Goal: Information Seeking & Learning: Learn about a topic

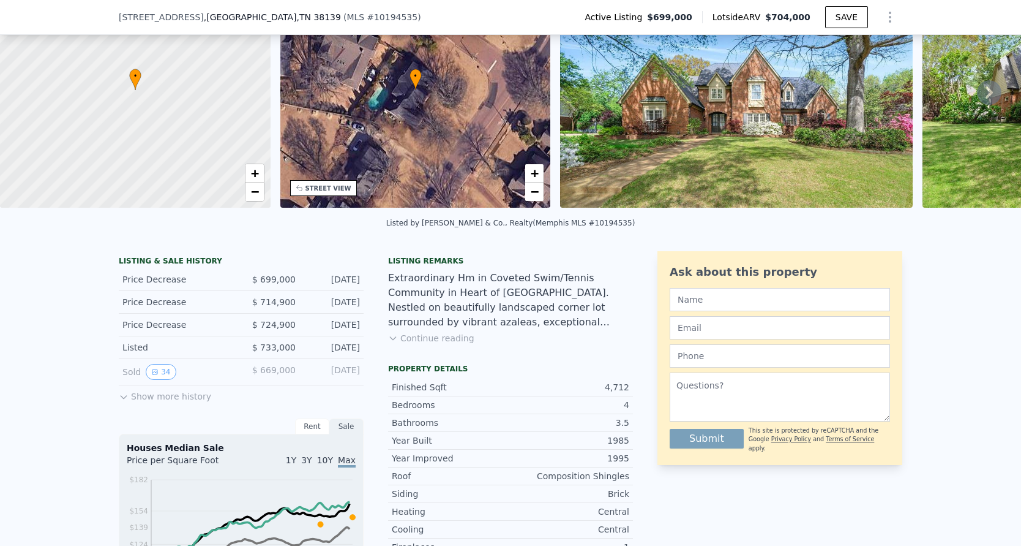
scroll to position [100, 0]
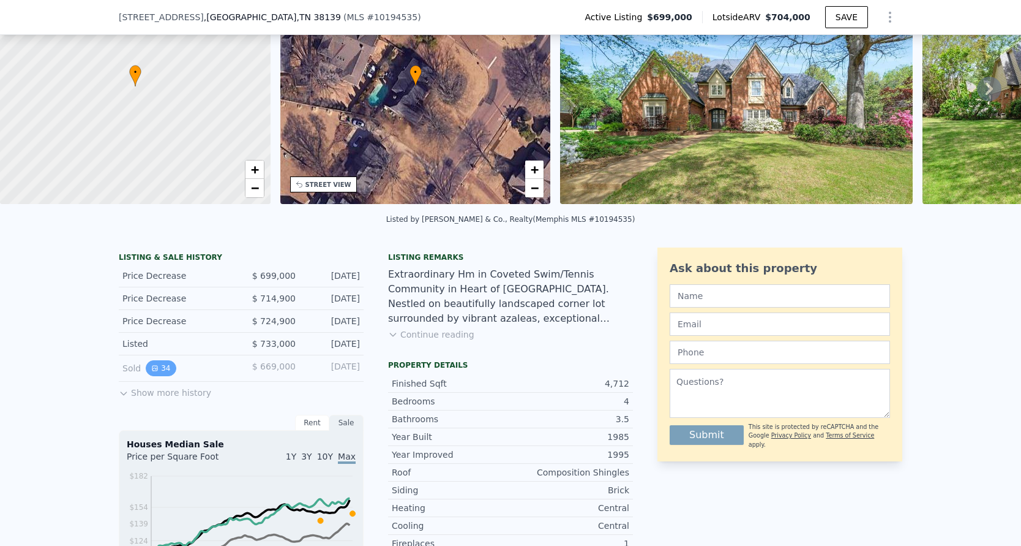
click at [159, 367] on button "34" at bounding box center [161, 368] width 30 height 16
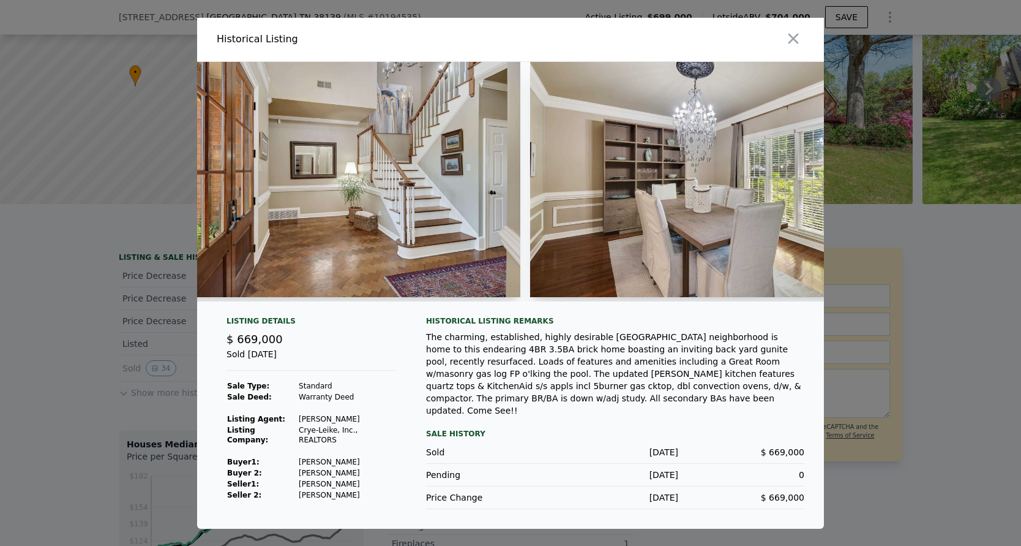
scroll to position [0, 1154]
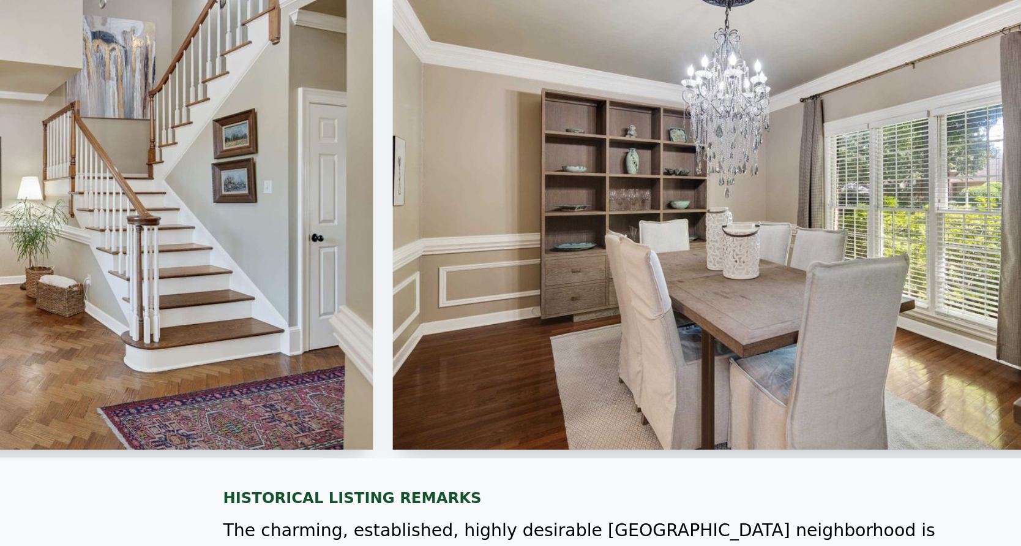
click at [624, 148] on img at bounding box center [686, 179] width 353 height 235
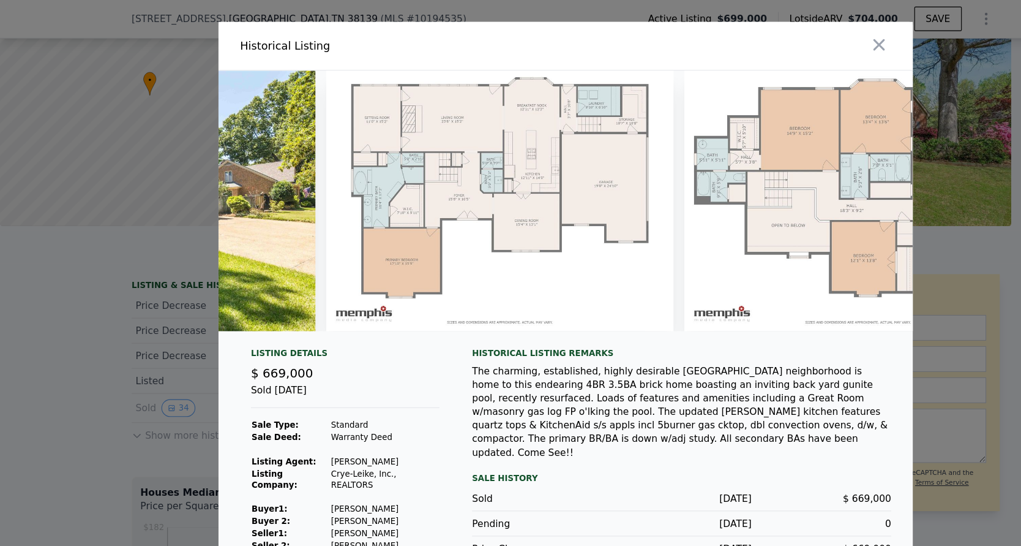
scroll to position [0, 11517]
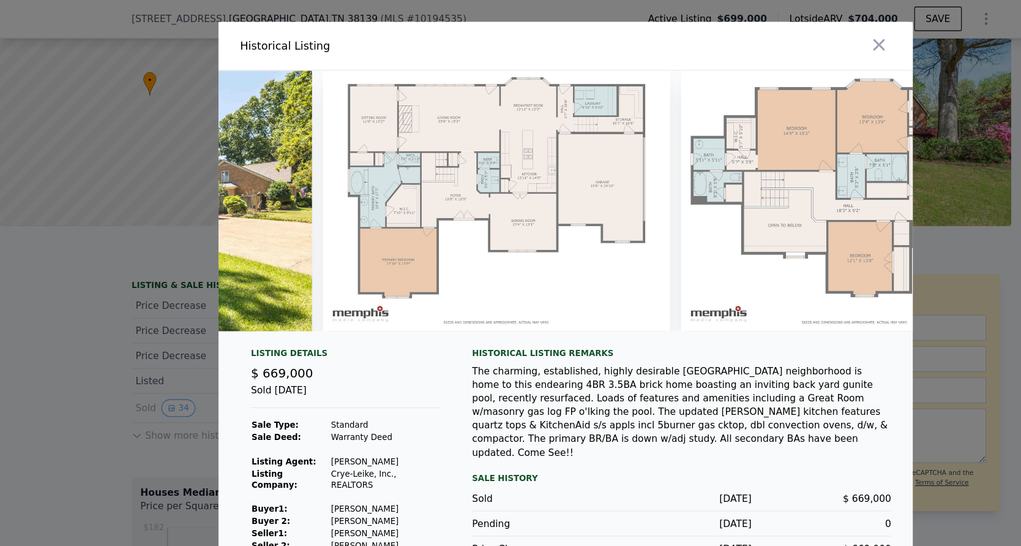
click at [687, 162] on img at bounding box center [772, 181] width 314 height 235
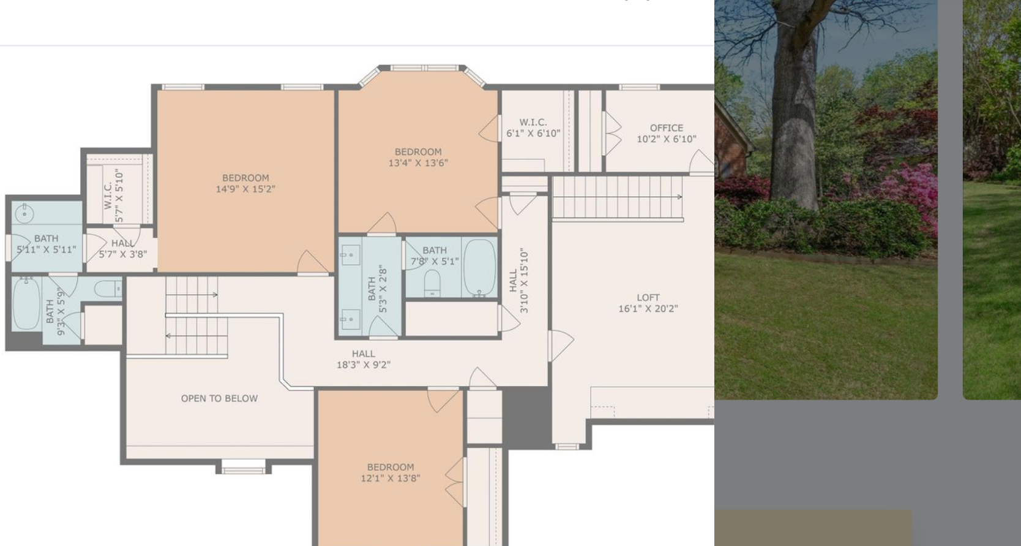
scroll to position [0, 11597]
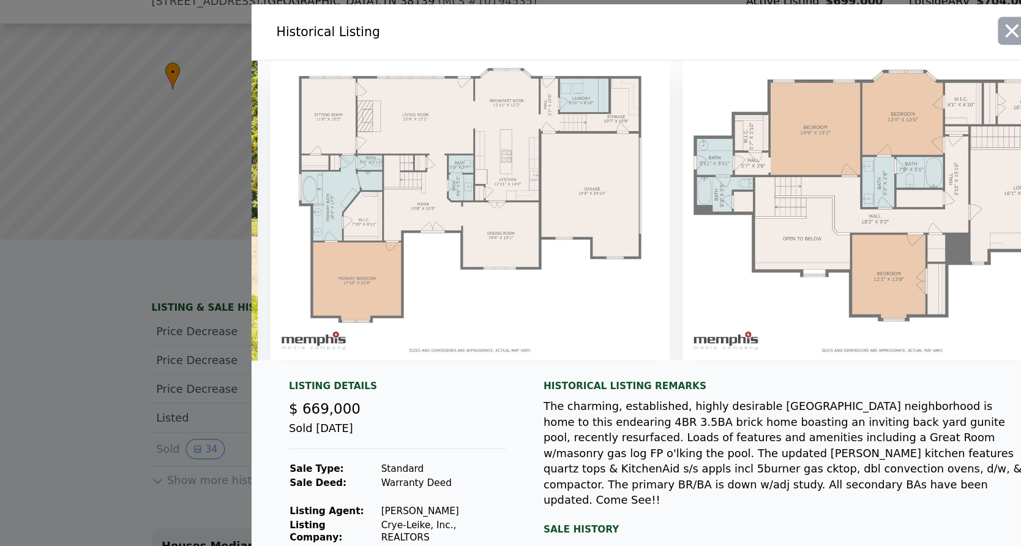
click at [791, 47] on icon "button" at bounding box center [793, 40] width 17 height 17
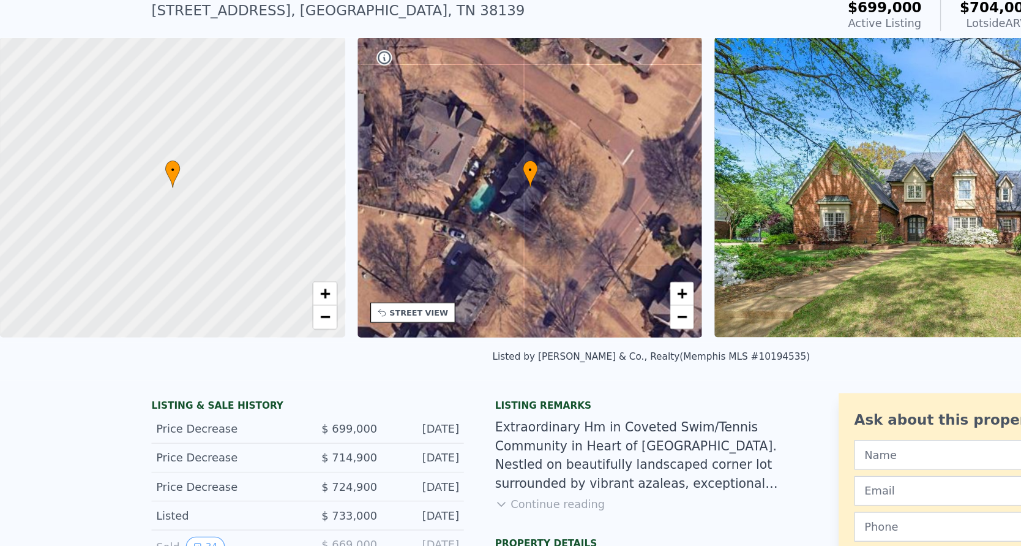
scroll to position [28, 0]
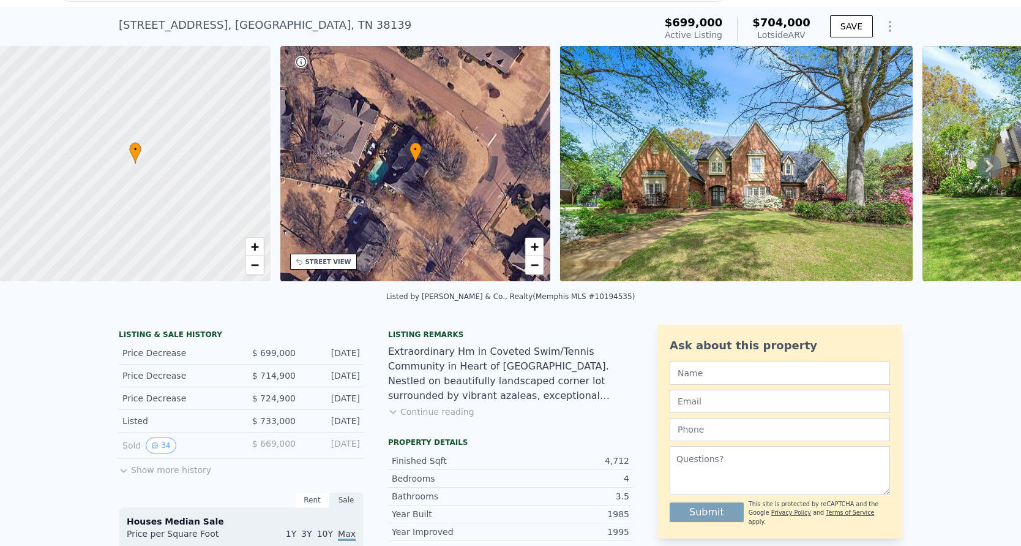
click at [789, 29] on div "Lotside ARV" at bounding box center [782, 35] width 58 height 12
click at [779, 23] on span "$704,000" at bounding box center [782, 22] width 58 height 13
click at [779, 31] on div "Lotside ARV" at bounding box center [782, 35] width 58 height 12
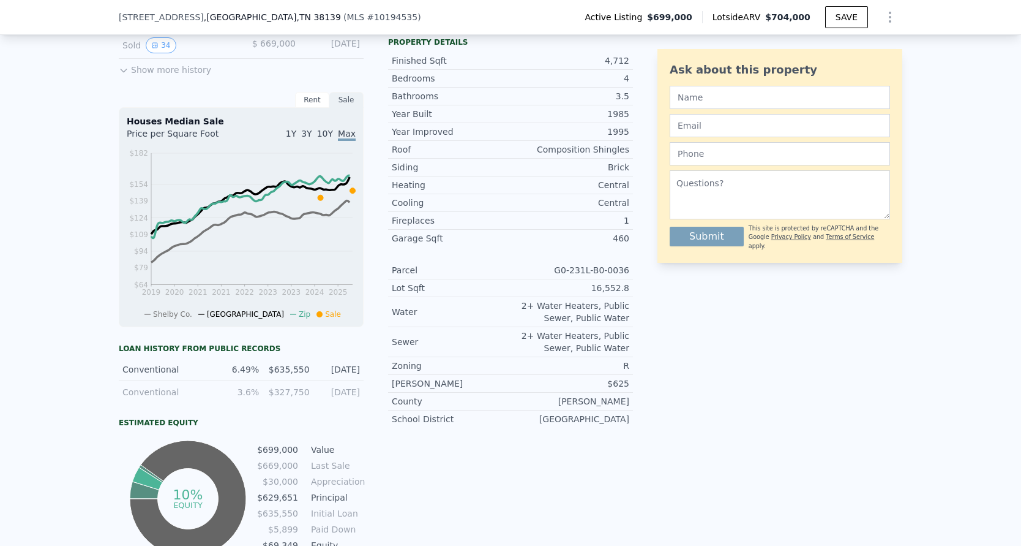
scroll to position [428, 0]
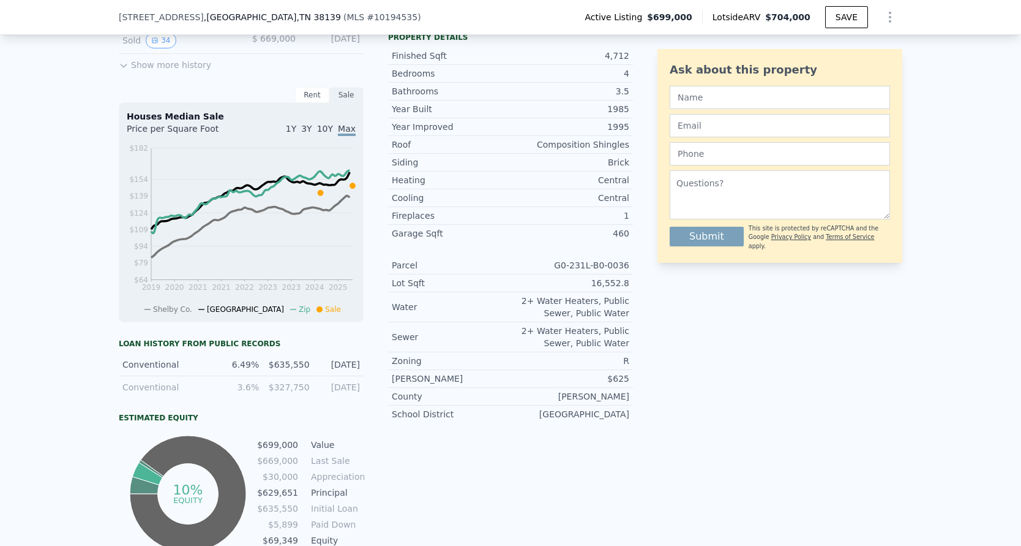
click at [173, 349] on div "Loan history from public records Conventional 6.49% $635,550 [DATE] Conventiona…" at bounding box center [241, 447] width 245 height 216
click at [175, 381] on div "Conventional" at bounding box center [165, 387] width 86 height 12
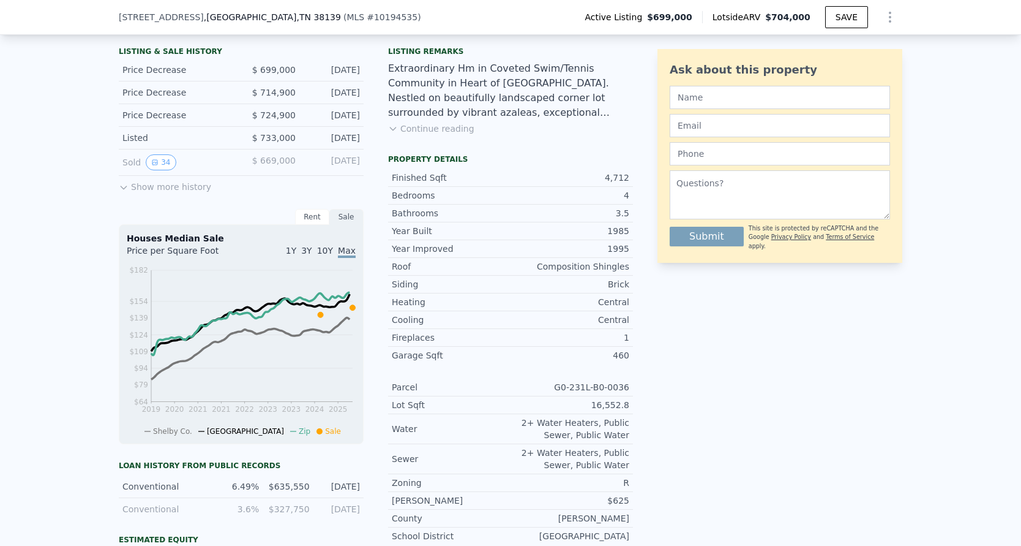
scroll to position [297, 0]
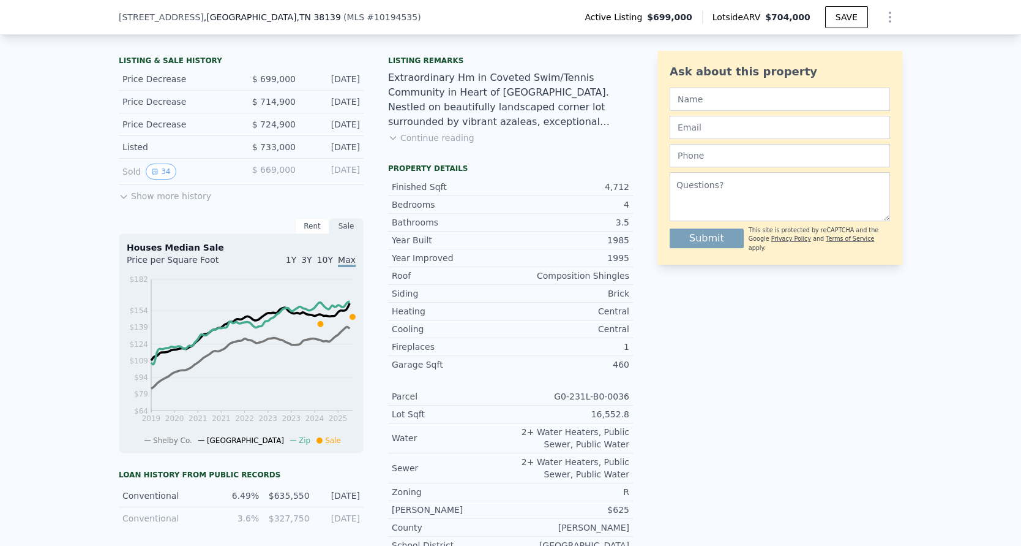
click at [143, 195] on button "Show more history" at bounding box center [165, 193] width 92 height 17
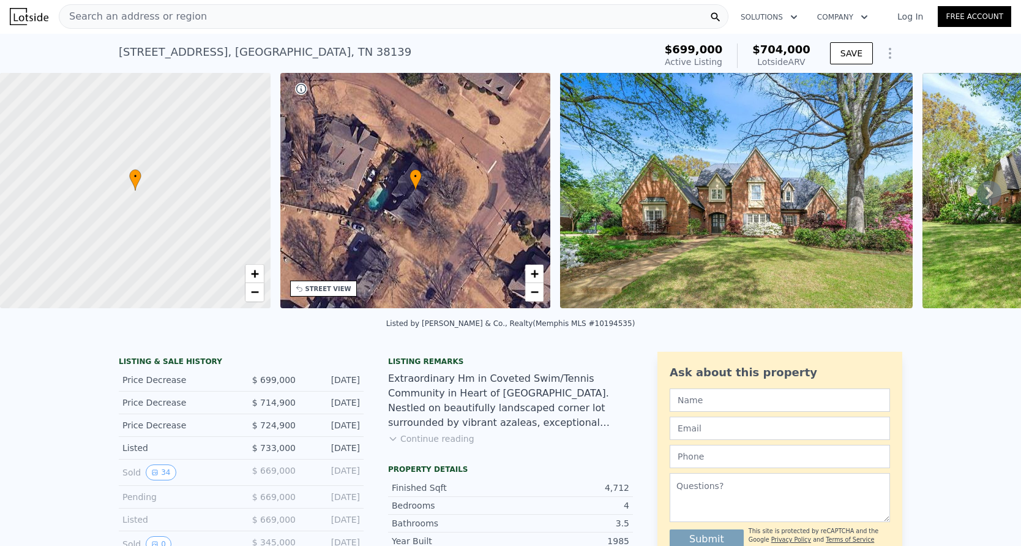
scroll to position [0, 0]
drag, startPoint x: 128, startPoint y: 228, endPoint x: 249, endPoint y: 250, distance: 122.5
click at [249, 250] on div at bounding box center [135, 191] width 325 height 282
click at [144, 231] on div at bounding box center [131, 189] width 325 height 282
